Goal: Task Accomplishment & Management: Complete application form

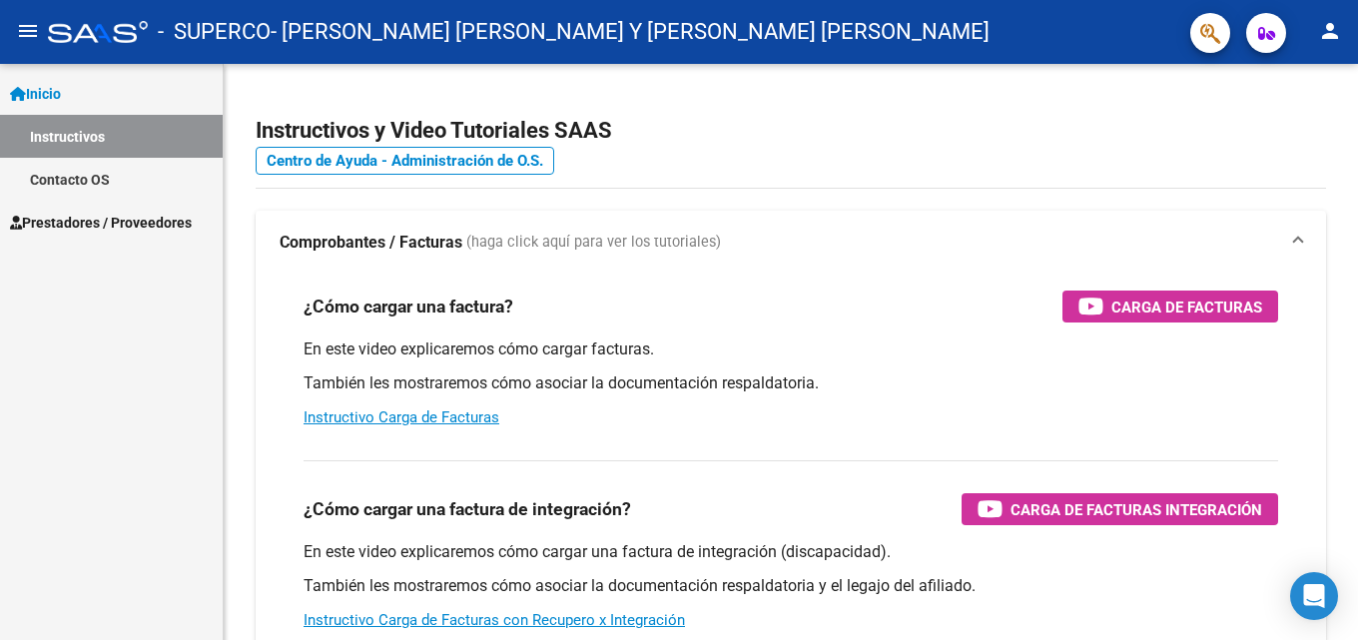
click at [67, 223] on span "Prestadores / Proveedores" at bounding box center [101, 223] width 182 height 22
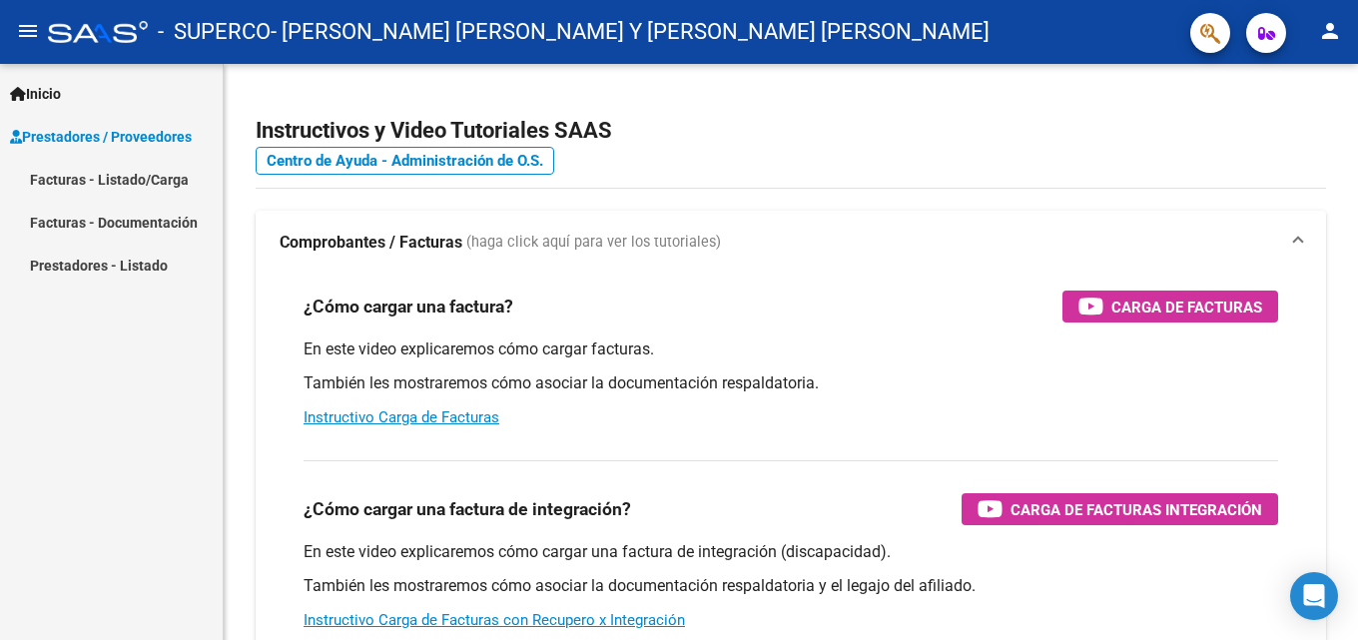
click at [158, 179] on link "Facturas - Listado/Carga" at bounding box center [111, 179] width 223 height 43
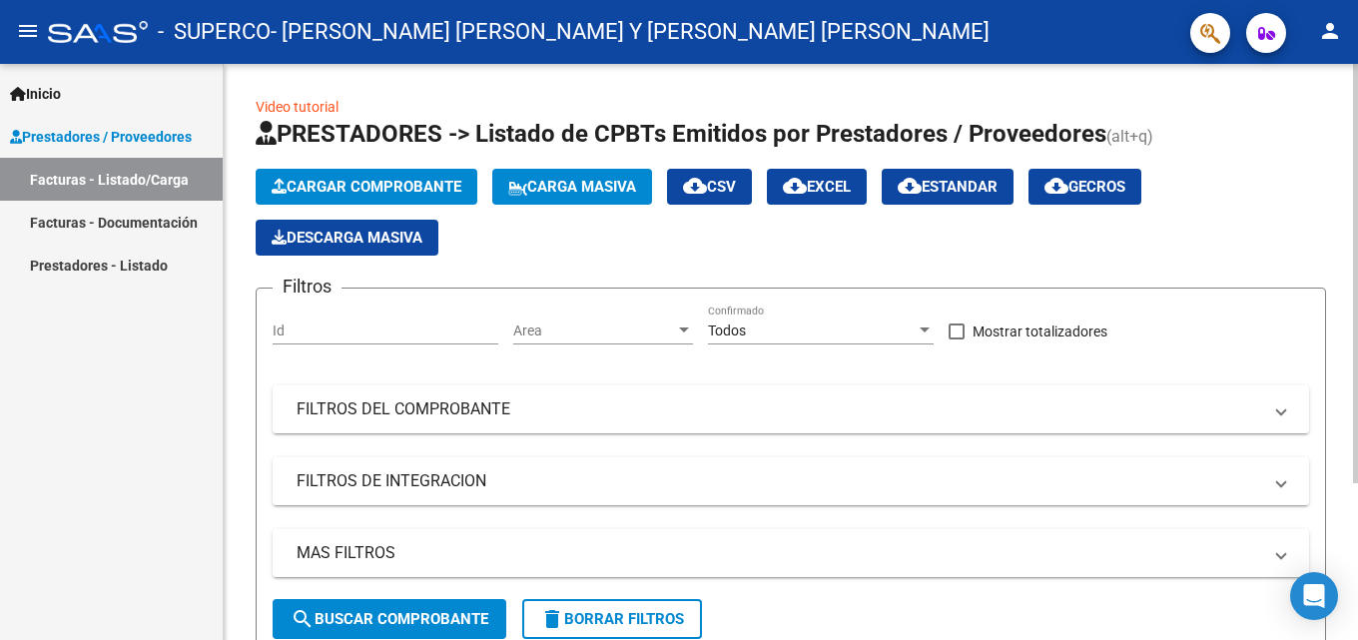
click at [390, 193] on span "Cargar Comprobante" at bounding box center [367, 187] width 190 height 18
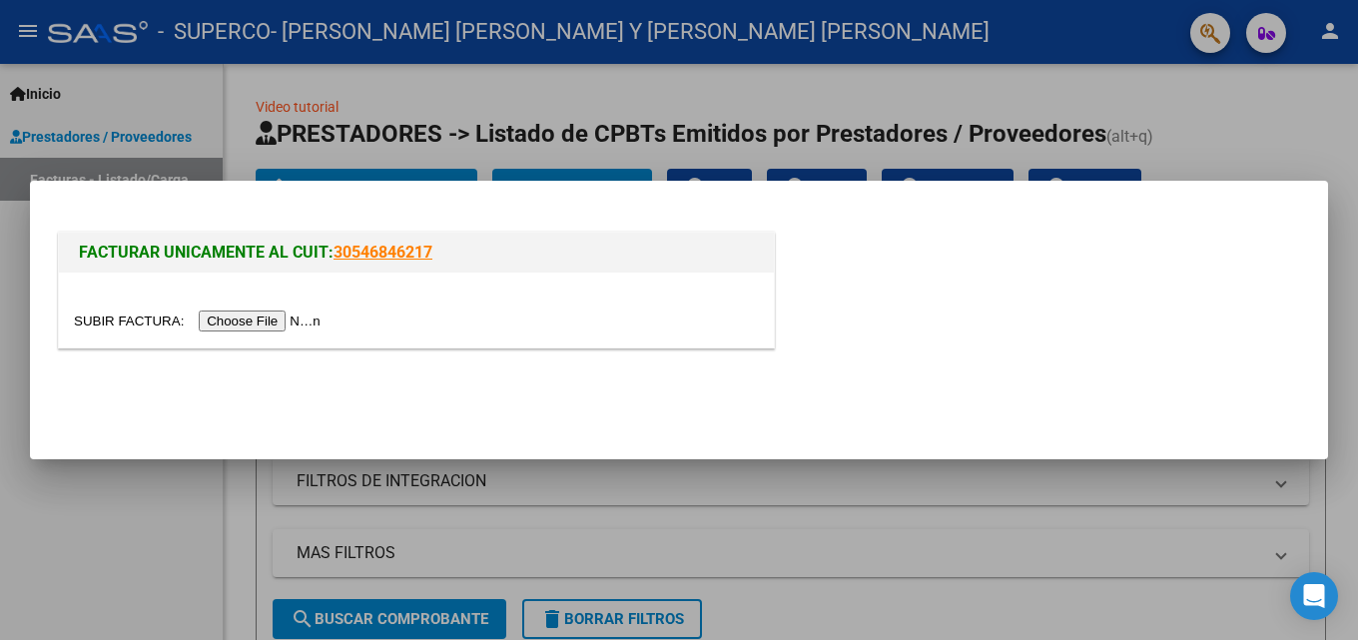
click at [245, 311] on input "file" at bounding box center [200, 320] width 253 height 21
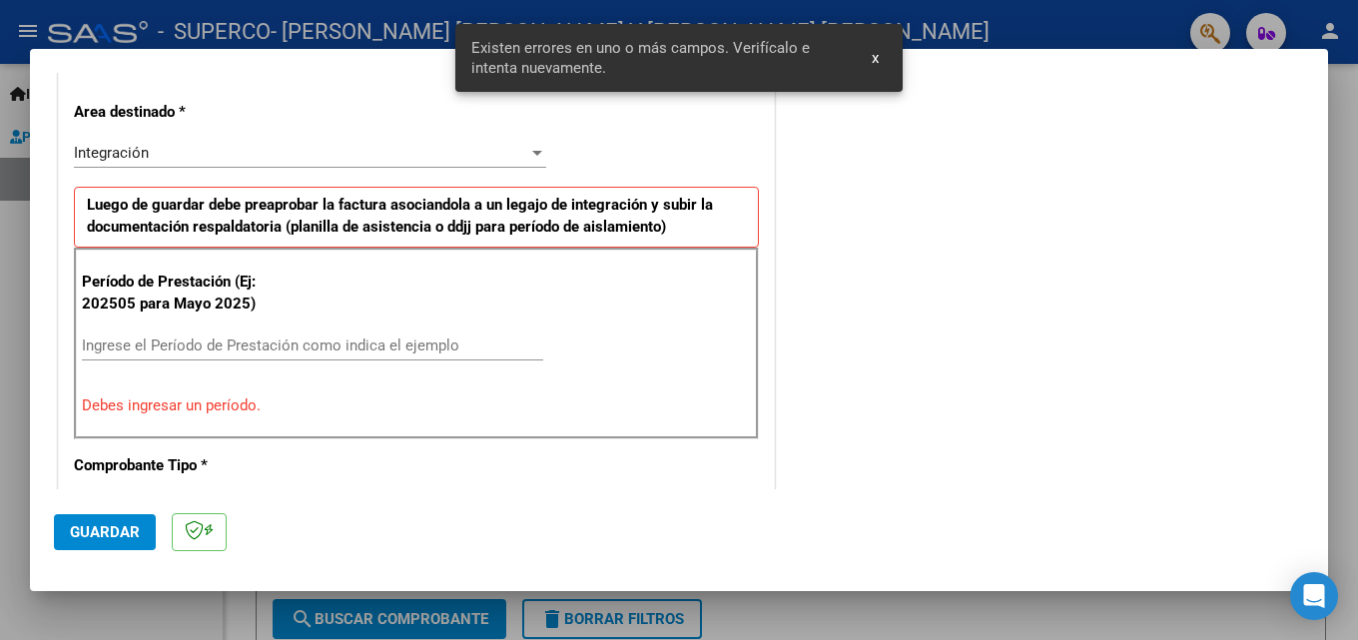
scroll to position [450, 0]
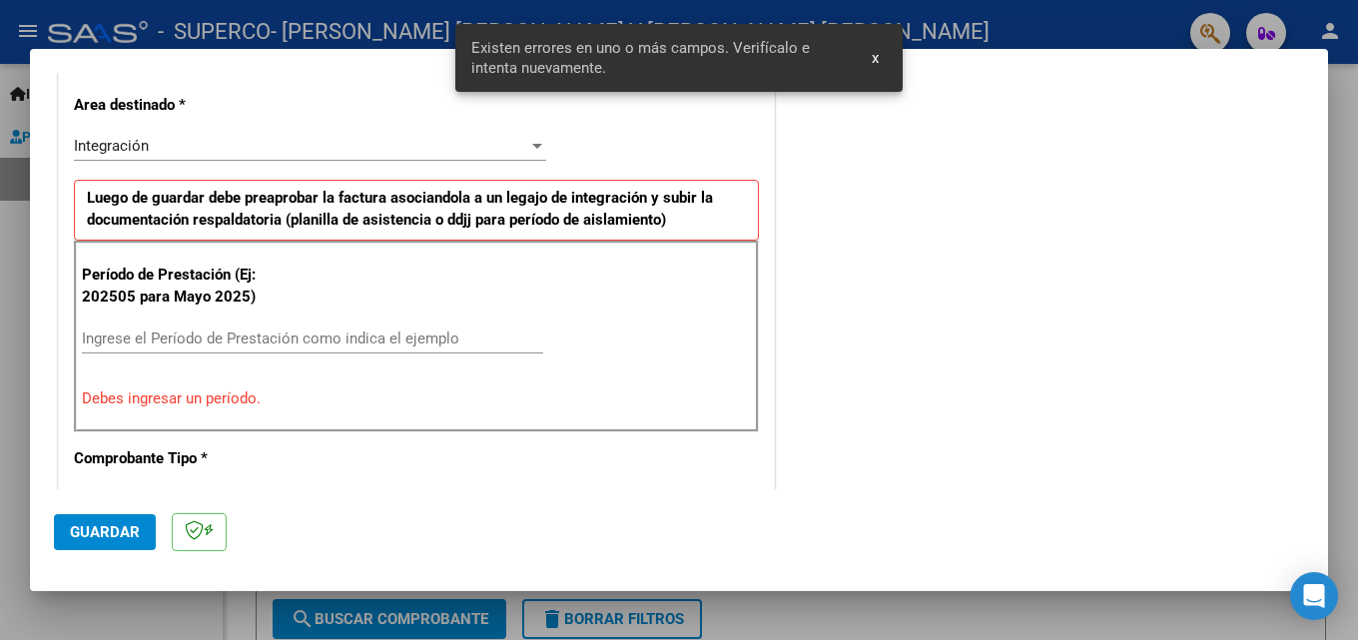
click at [209, 329] on input "Ingrese el Período de Prestación como indica el ejemplo" at bounding box center [312, 338] width 461 height 18
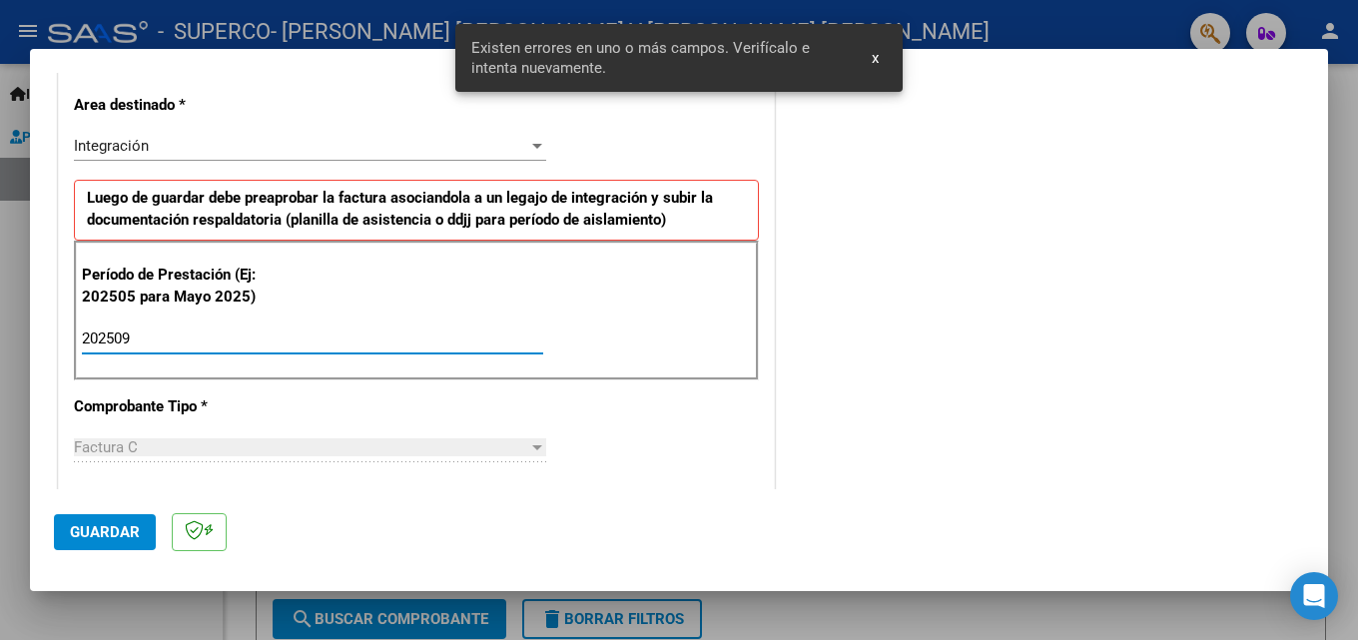
type input "202509"
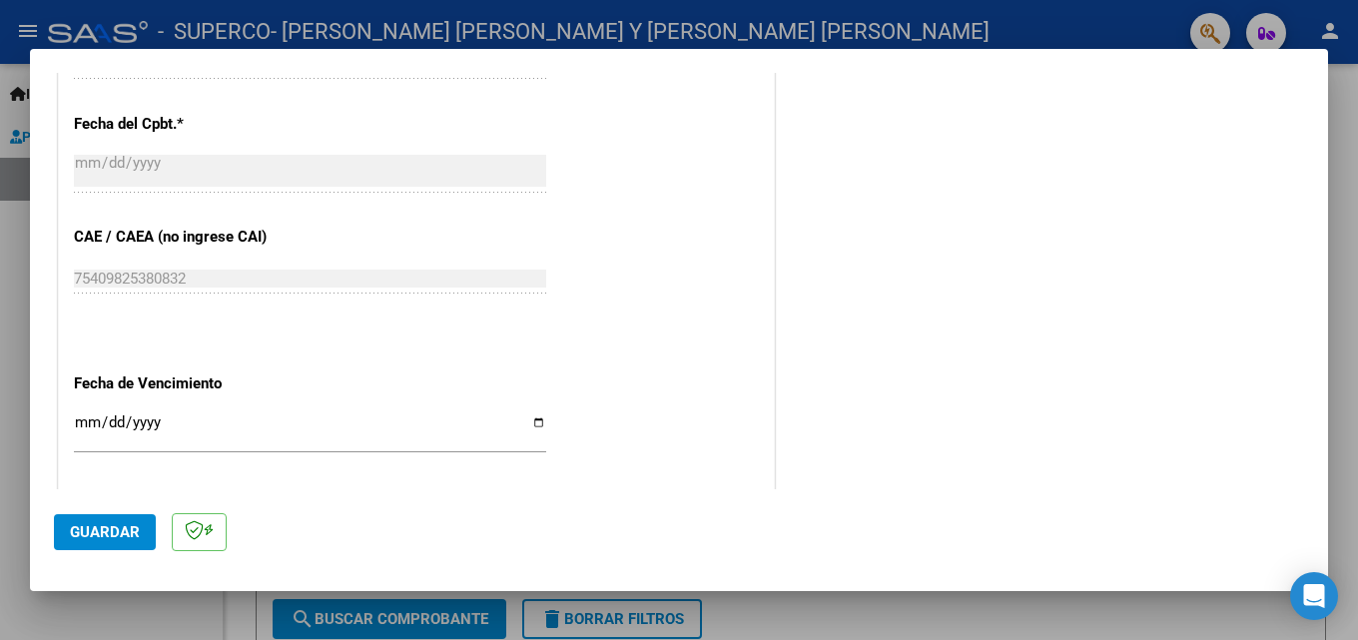
scroll to position [1149, 0]
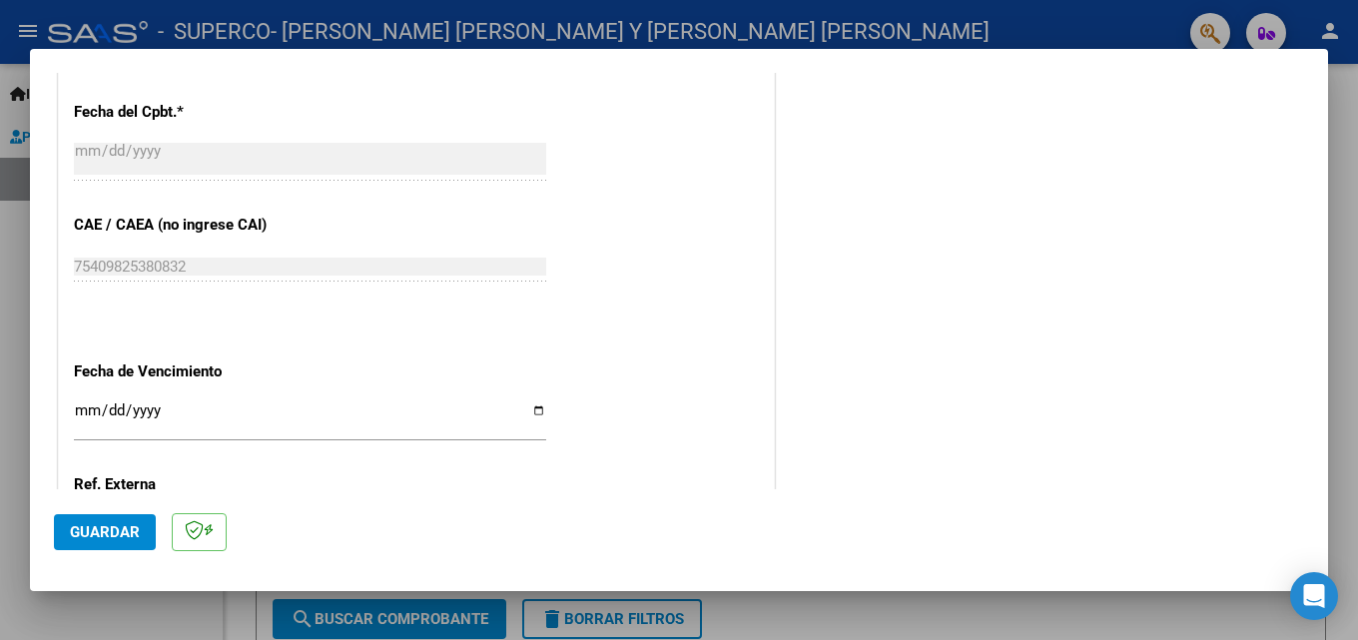
click at [89, 407] on input "Ingresar la fecha" at bounding box center [310, 418] width 472 height 32
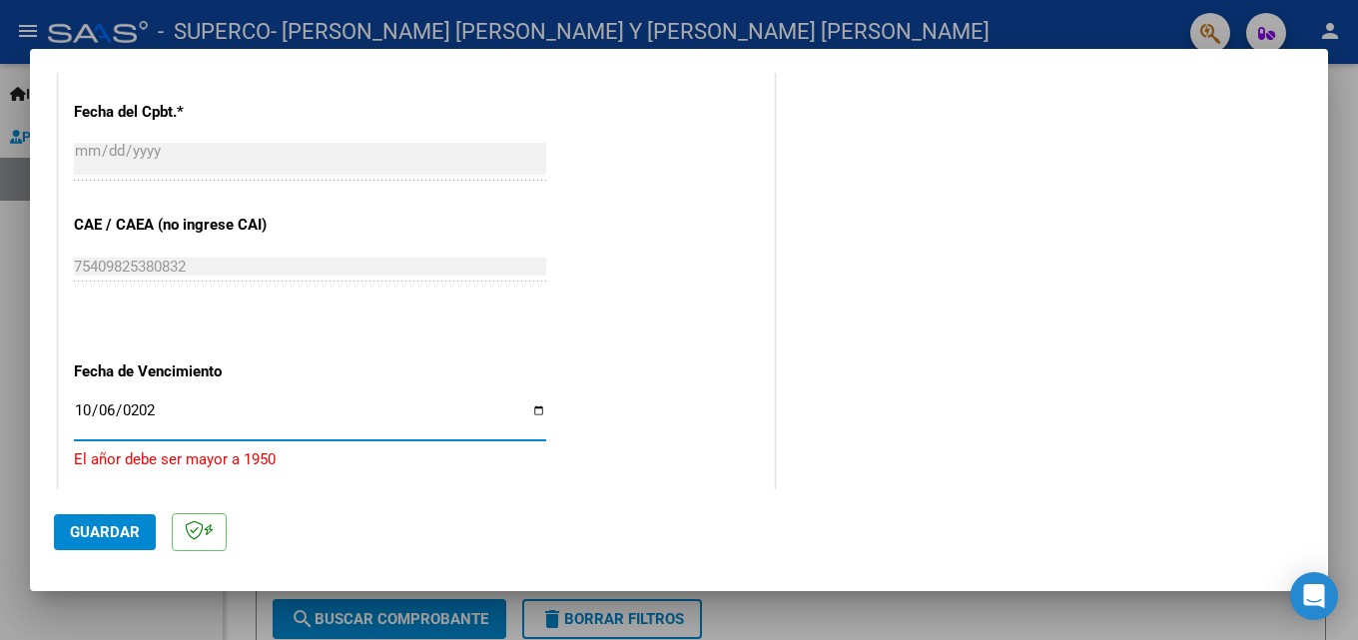
type input "[DATE]"
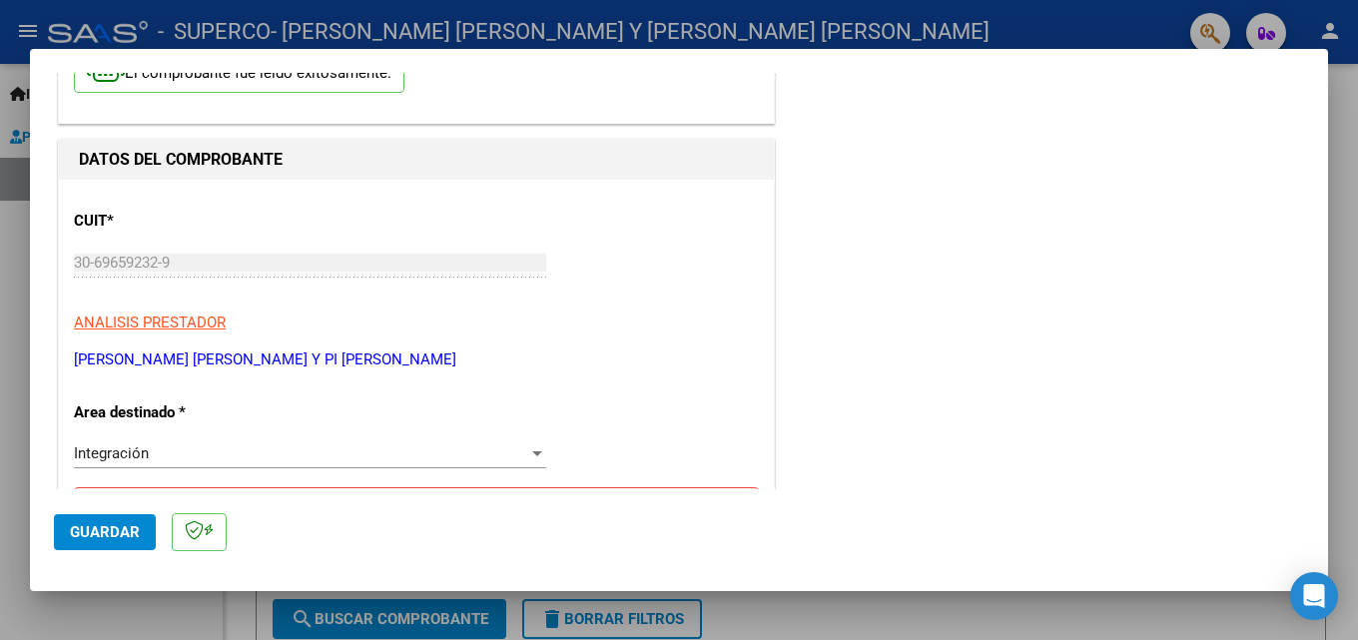
scroll to position [0, 0]
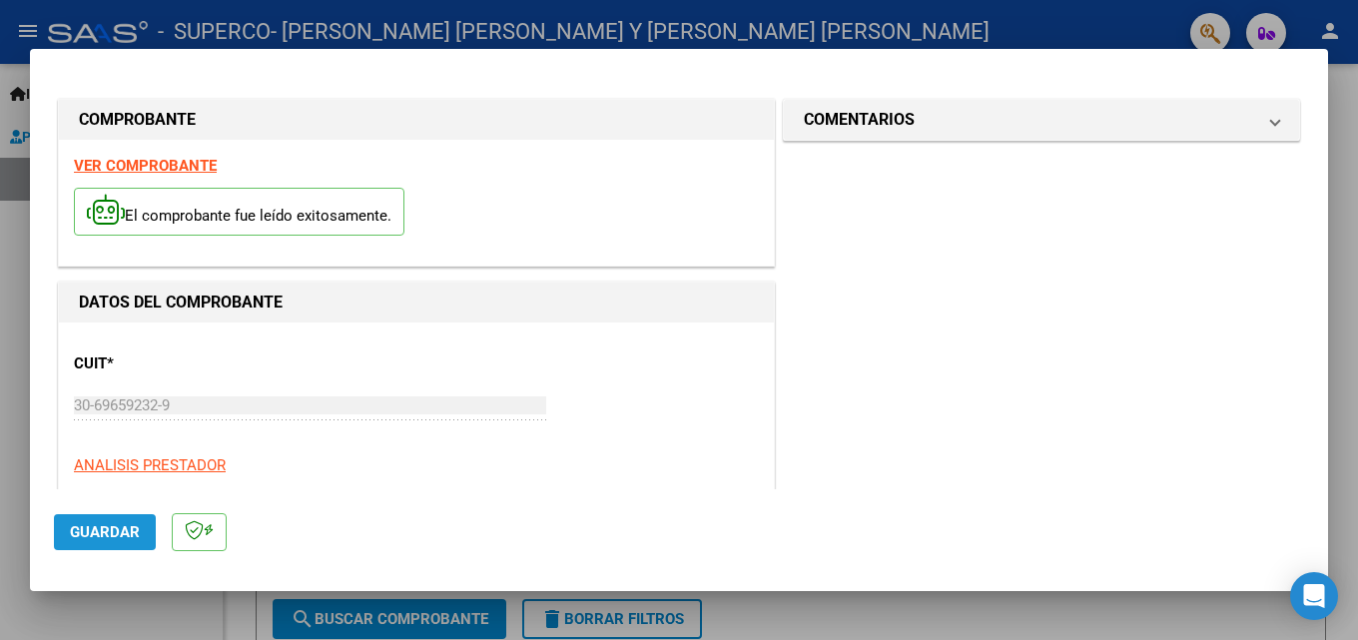
click at [106, 528] on span "Guardar" at bounding box center [105, 532] width 70 height 18
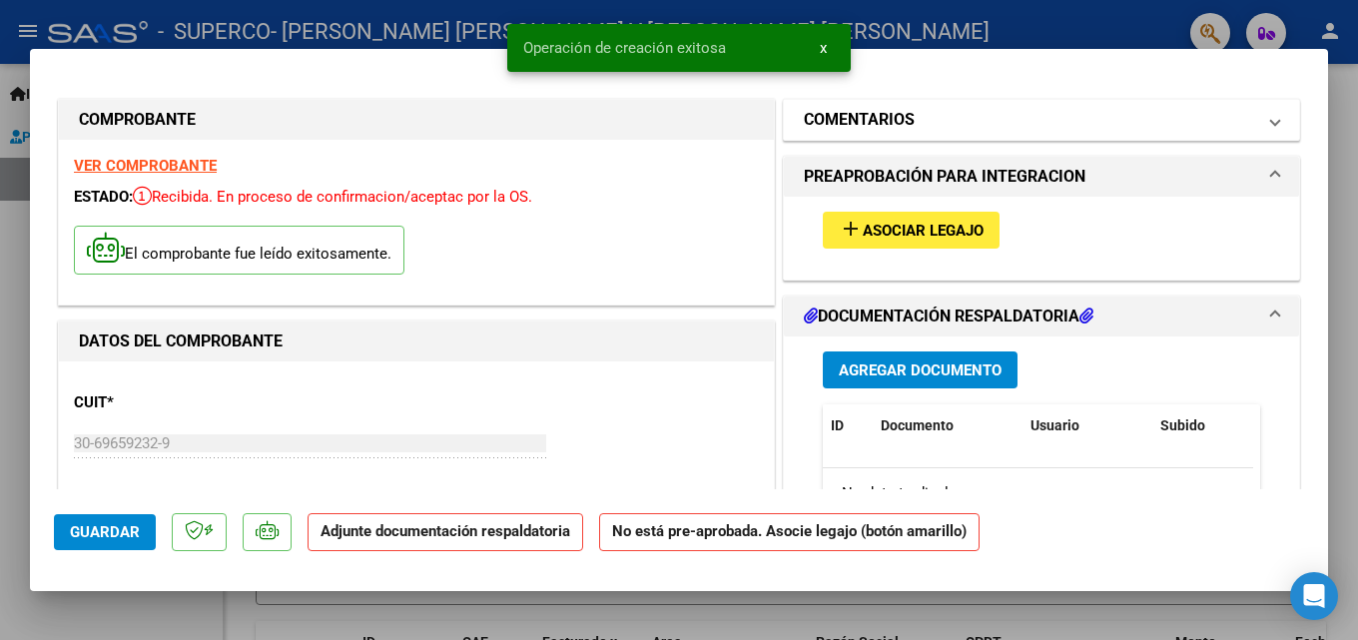
click at [978, 132] on mat-panel-title "COMENTARIOS" at bounding box center [1029, 120] width 451 height 24
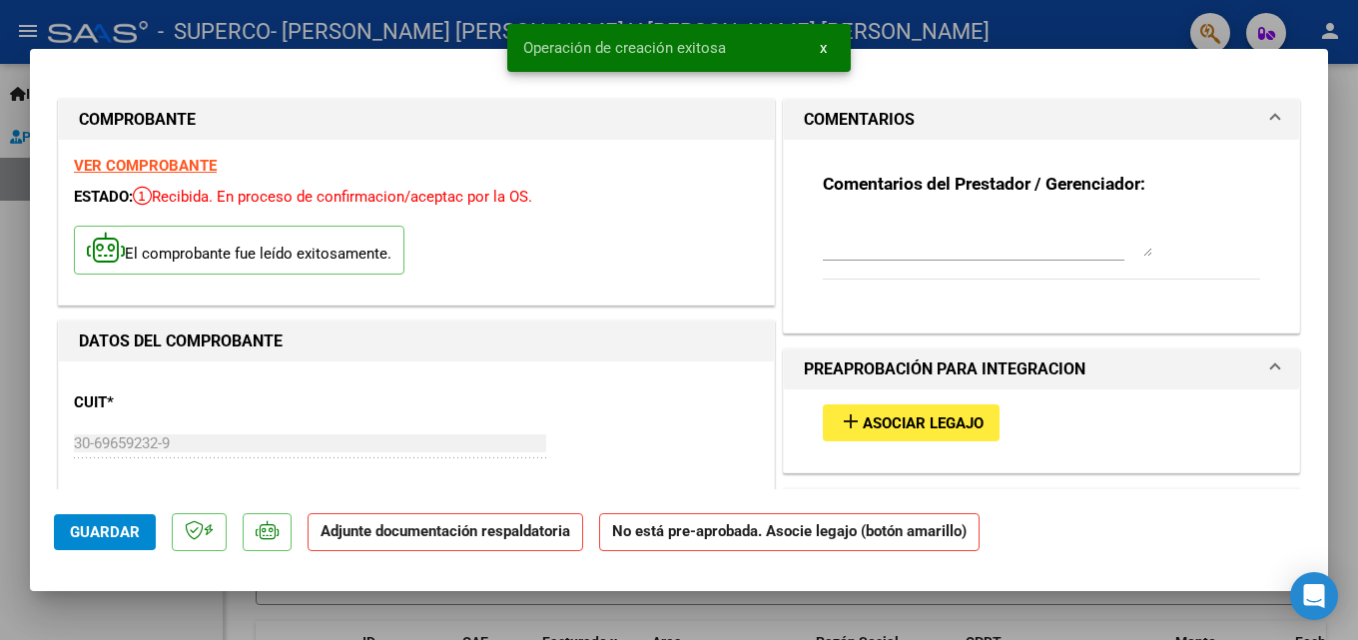
click at [894, 263] on div at bounding box center [973, 246] width 301 height 67
click at [900, 239] on textarea at bounding box center [987, 237] width 329 height 40
type textarea "S"
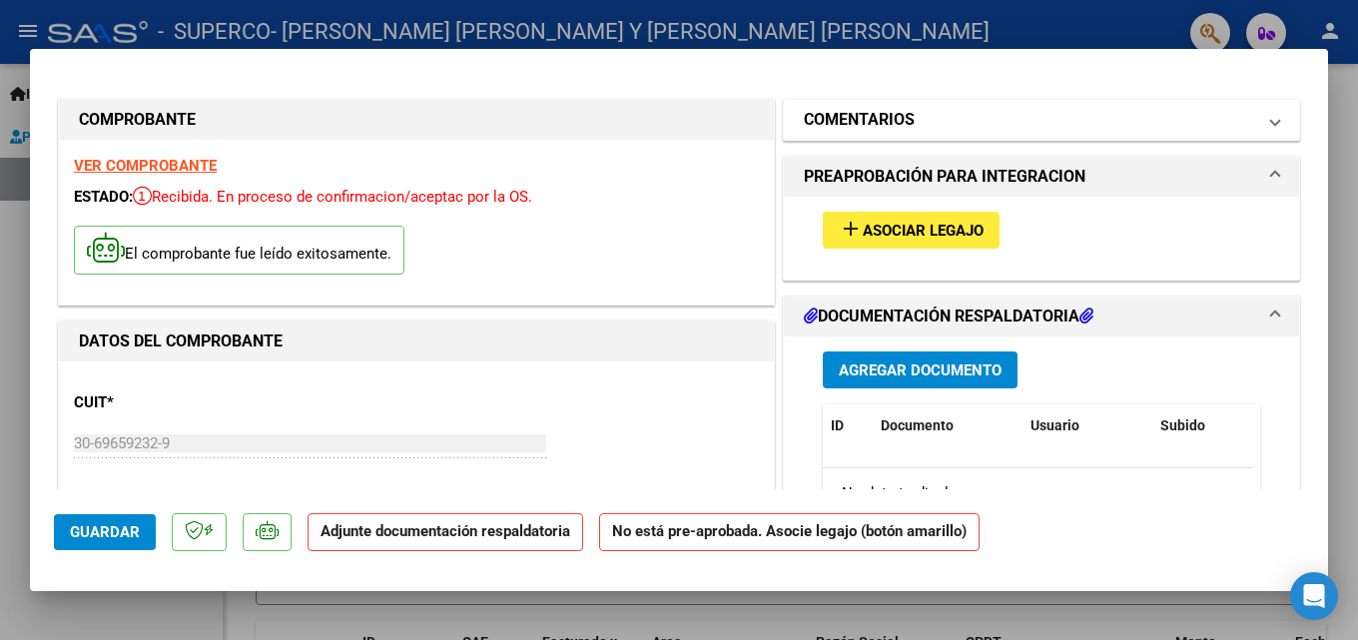
click at [960, 114] on mat-panel-title "COMENTARIOS" at bounding box center [1029, 120] width 451 height 24
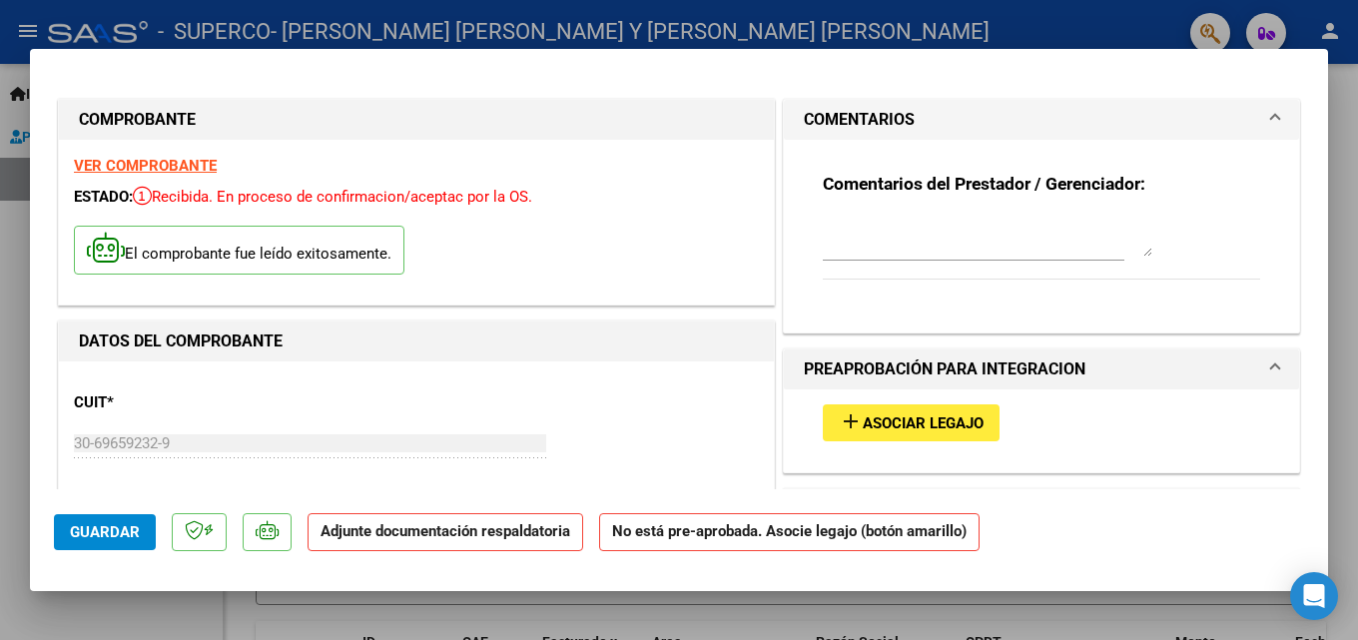
click at [885, 243] on textarea at bounding box center [987, 237] width 329 height 40
type textarea "SEPTIEMBRE GATO 2025"
click at [906, 415] on span "Asociar Legajo" at bounding box center [922, 423] width 121 height 18
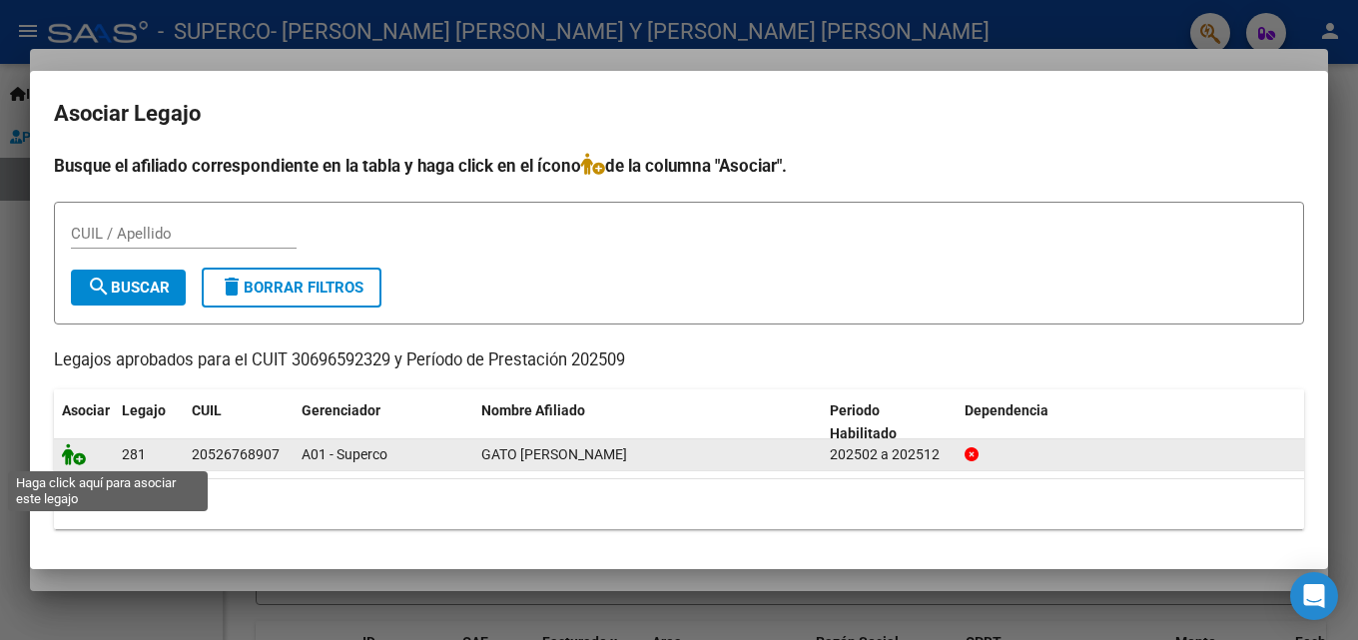
click at [80, 455] on icon at bounding box center [74, 454] width 24 height 22
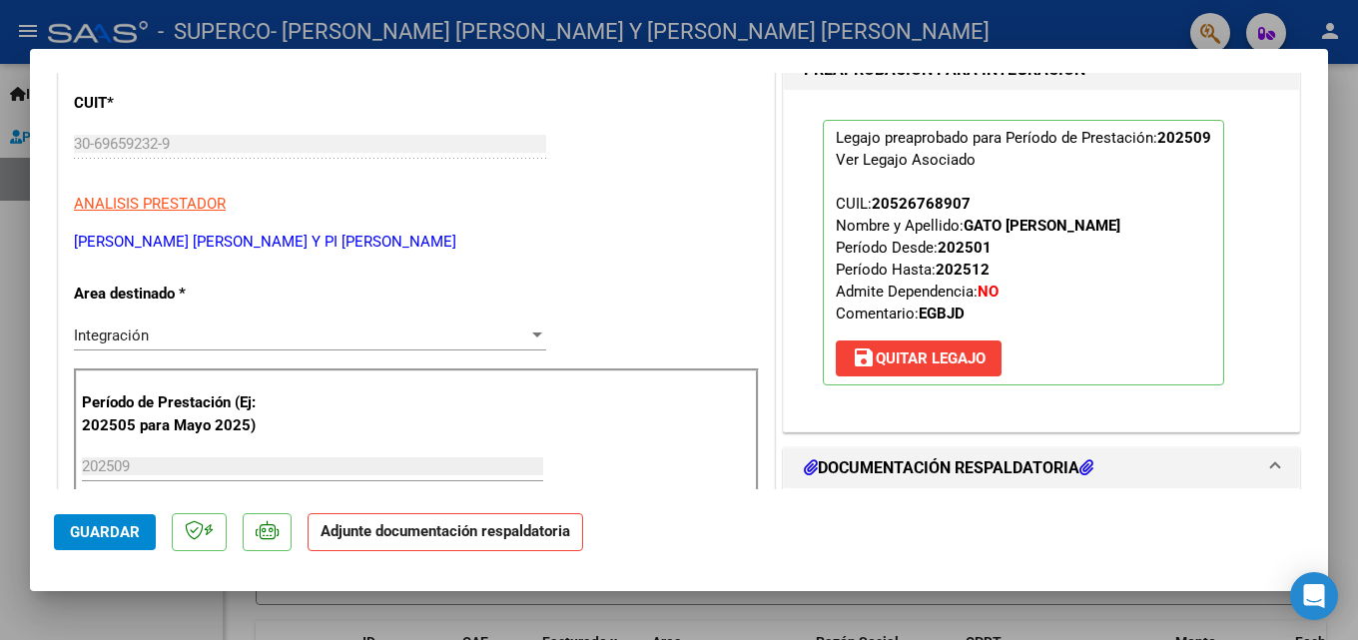
scroll to position [499, 0]
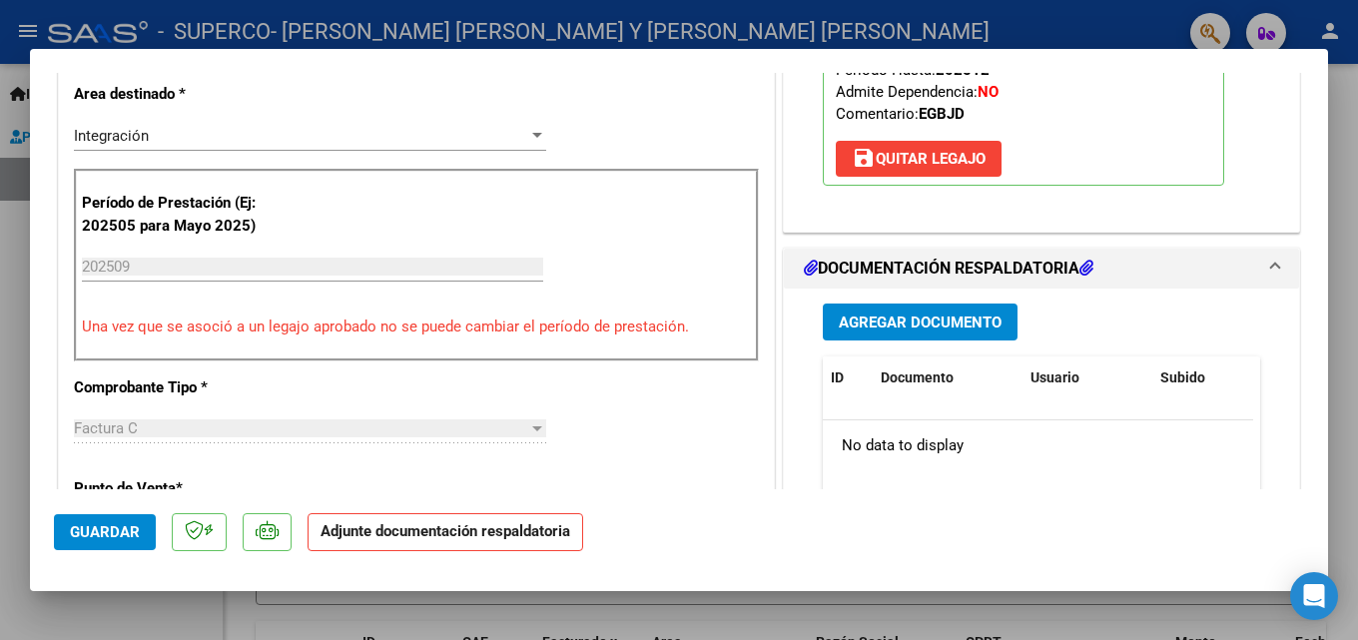
click at [943, 319] on span "Agregar Documento" at bounding box center [919, 322] width 163 height 18
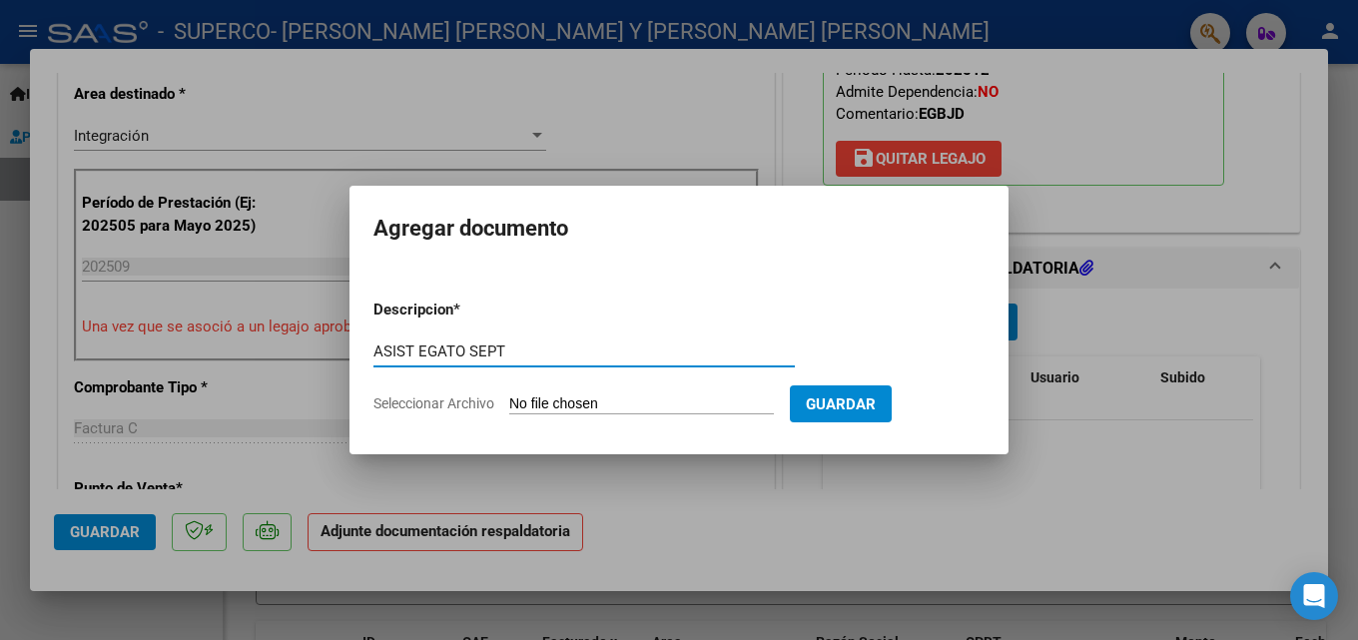
type input "ASIST EGATO SEPT"
click at [572, 409] on input "Seleccionar Archivo" at bounding box center [641, 404] width 265 height 19
type input "C:\fakepath\Gato [PERSON_NAME] SEPTIEMBRE 2025.pdf"
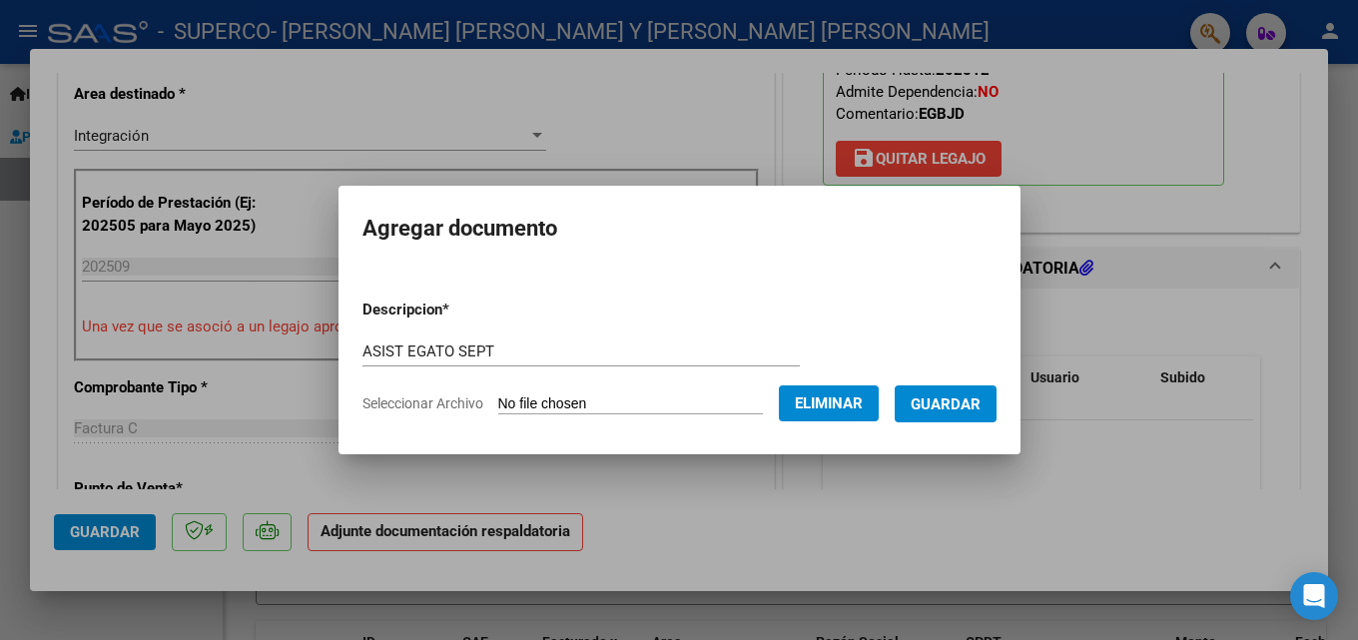
click at [958, 417] on button "Guardar" at bounding box center [945, 403] width 102 height 37
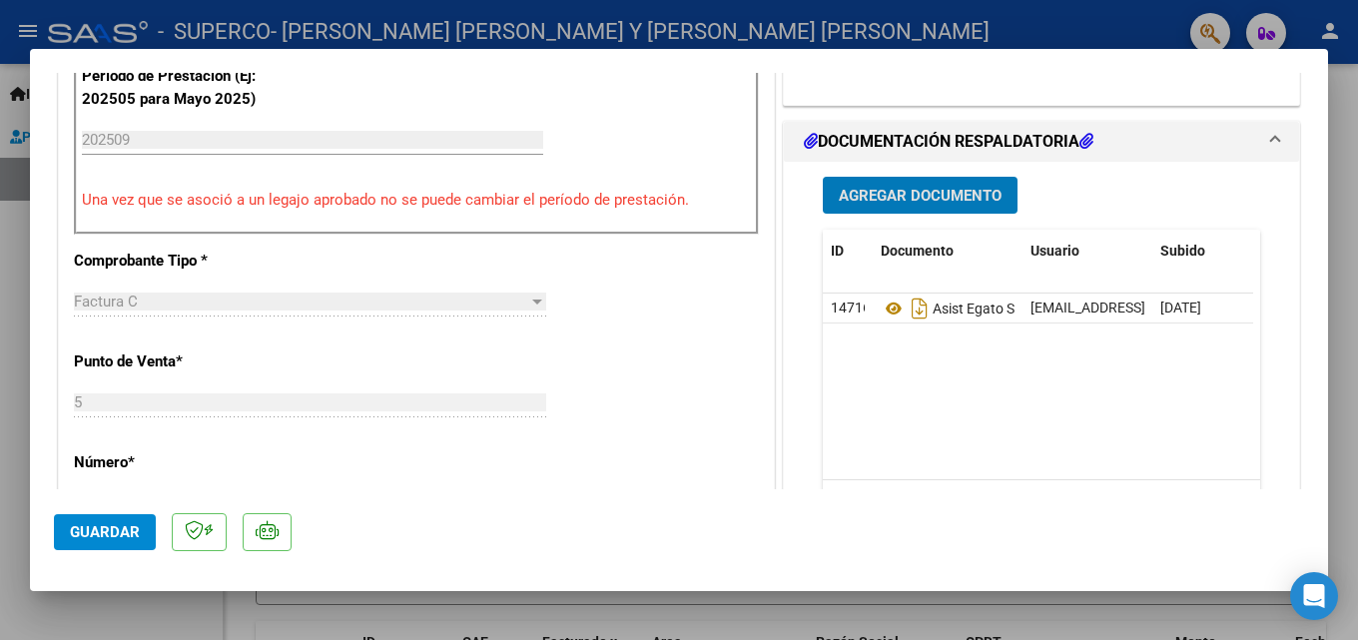
scroll to position [799, 0]
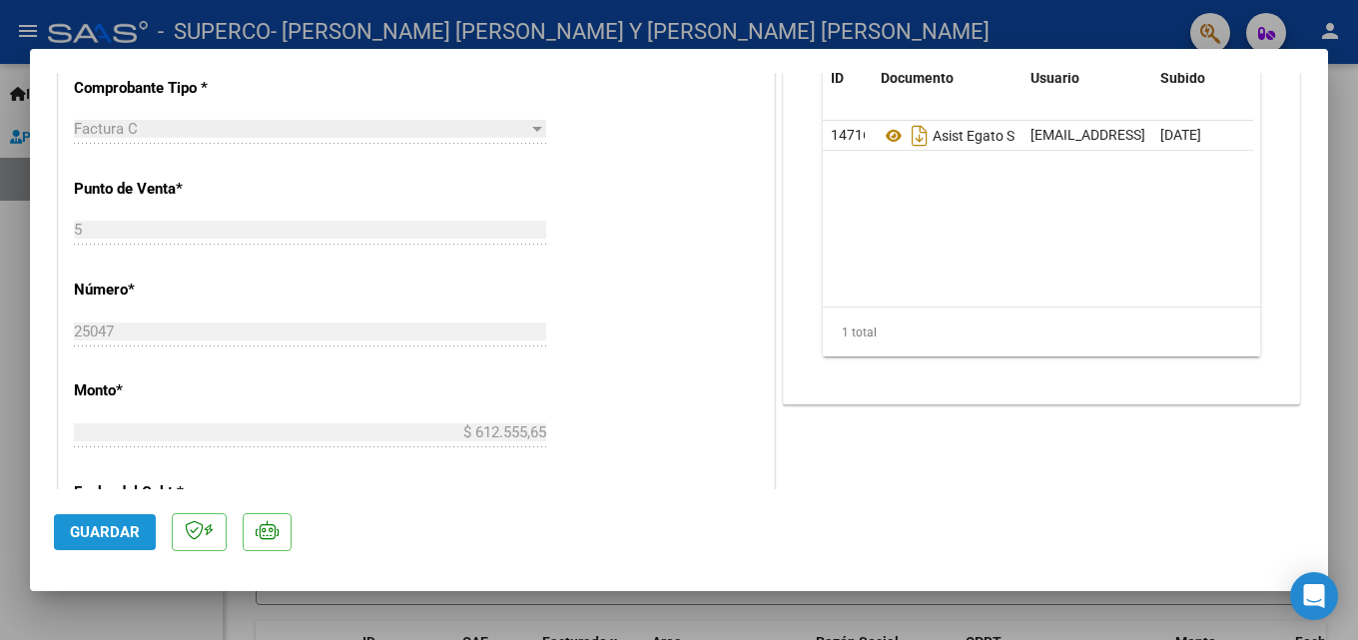
click at [97, 540] on span "Guardar" at bounding box center [105, 532] width 70 height 18
click at [645, 638] on div at bounding box center [679, 320] width 1358 height 640
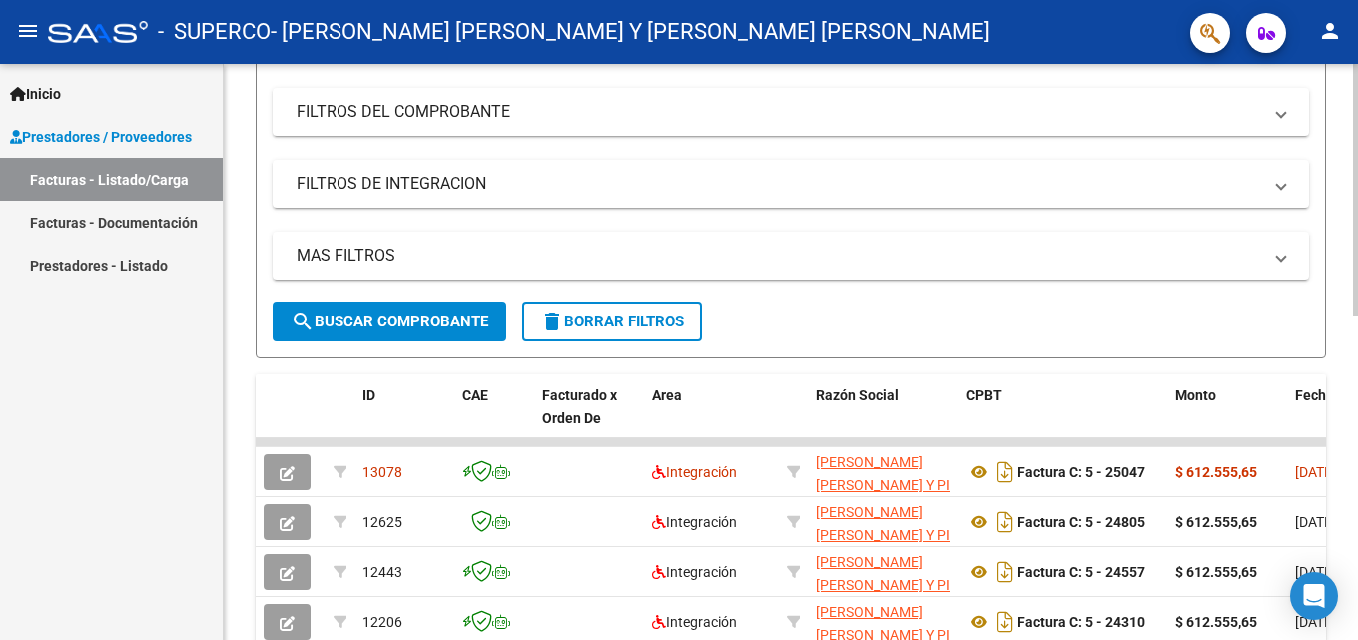
scroll to position [299, 0]
